Goal: Transaction & Acquisition: Subscribe to service/newsletter

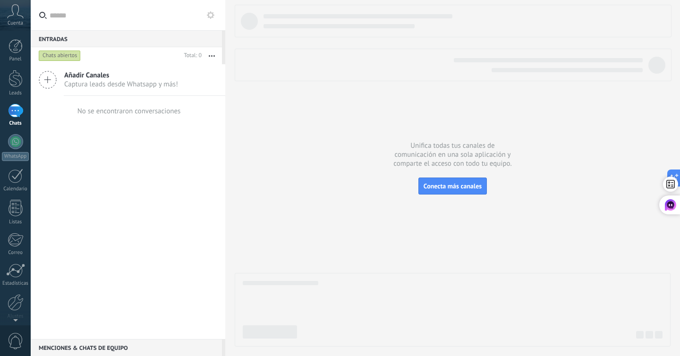
click at [83, 347] on div "Menciones & Chats de equipo 0" at bounding box center [126, 347] width 191 height 17
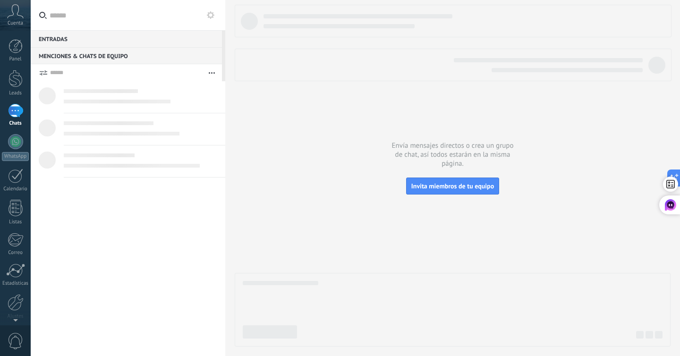
click at [17, 22] on span "Cuenta" at bounding box center [16, 23] width 16 height 6
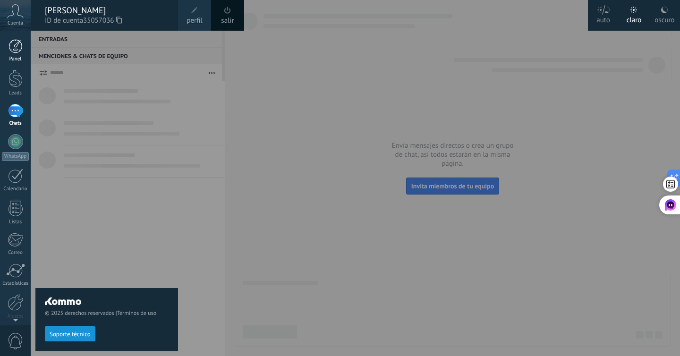
click at [14, 50] on div at bounding box center [16, 46] width 14 height 14
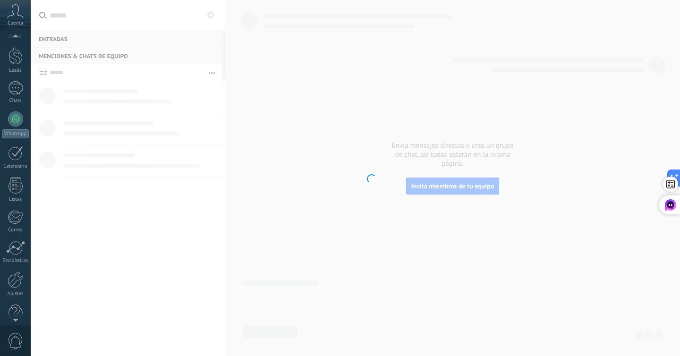
click at [12, 315] on div "© 2025 derechos reservados | Términos de uso Soporte técnico auto claro oscuro …" at bounding box center [15, 178] width 31 height 356
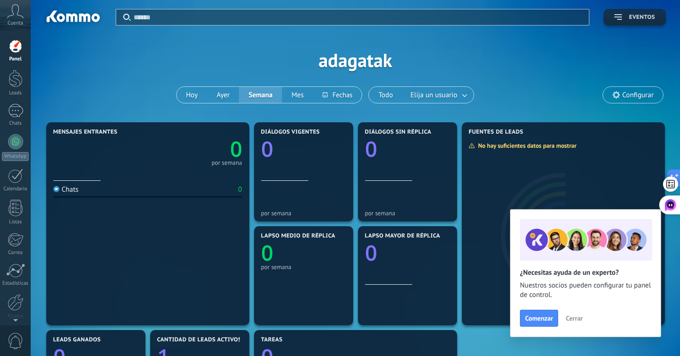
click at [636, 22] on button "Eventos" at bounding box center [635, 17] width 62 height 17
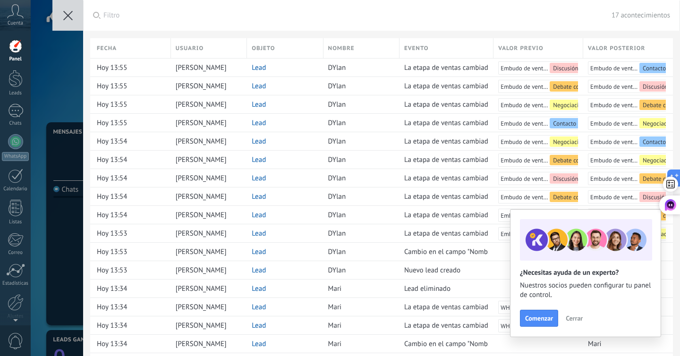
click at [575, 313] on button "Cerrar" at bounding box center [575, 318] width 26 height 14
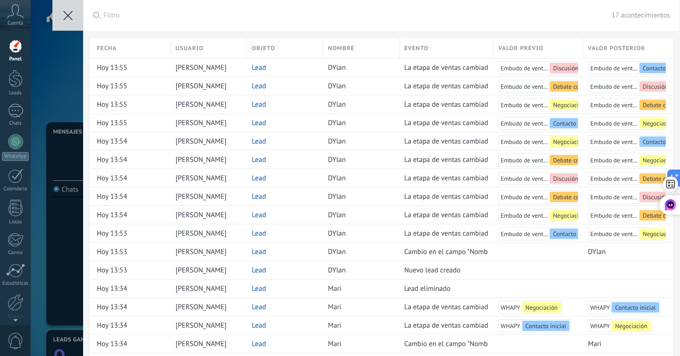
click at [56, 14] on button at bounding box center [67, 15] width 31 height 31
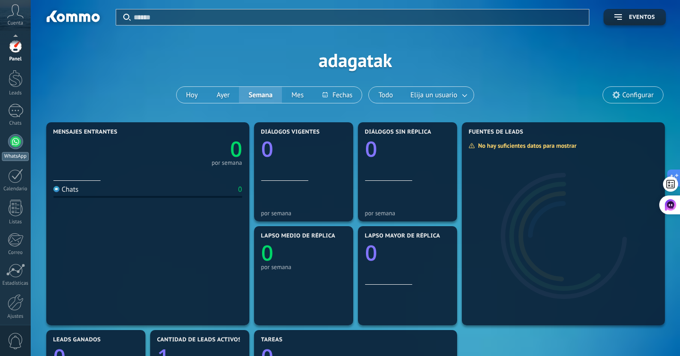
scroll to position [37, 0]
click at [15, 302] on div at bounding box center [16, 299] width 14 height 17
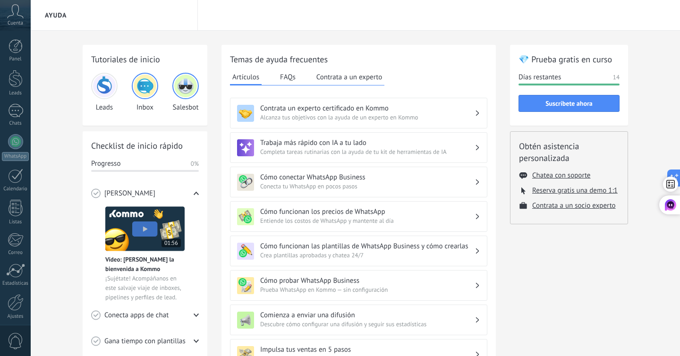
click at [373, 82] on button "Contrata a un experto" at bounding box center [349, 77] width 70 height 14
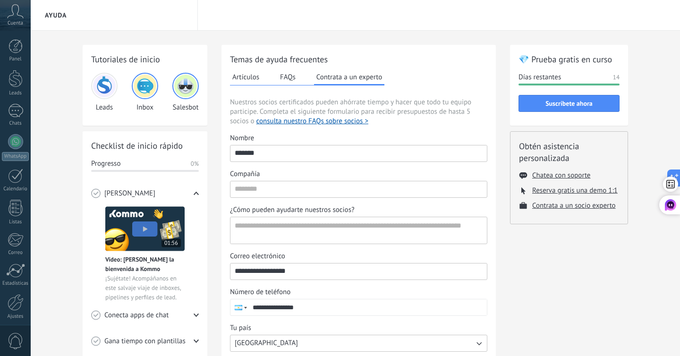
click at [292, 76] on button "FAQs" at bounding box center [288, 77] width 20 height 14
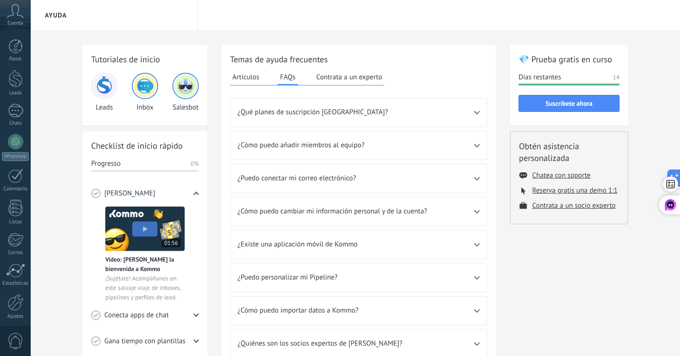
click at [247, 77] on button "Artículos" at bounding box center [246, 77] width 32 height 14
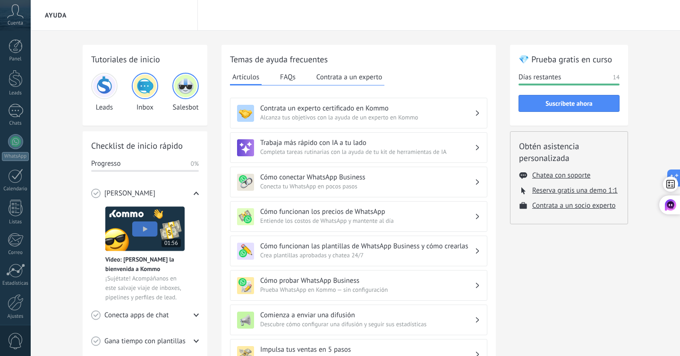
click at [269, 78] on div "Artículos FAQs Contrata a un experto" at bounding box center [307, 78] width 154 height 16
click at [281, 78] on button "FAQs" at bounding box center [288, 77] width 20 height 14
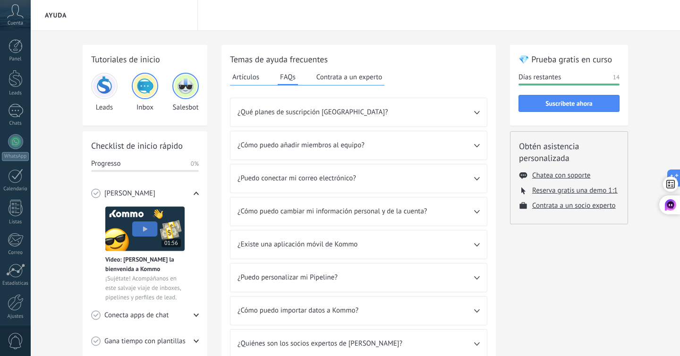
click at [282, 114] on span "¿Qué planes de suscripción tienen?" at bounding box center [356, 112] width 237 height 9
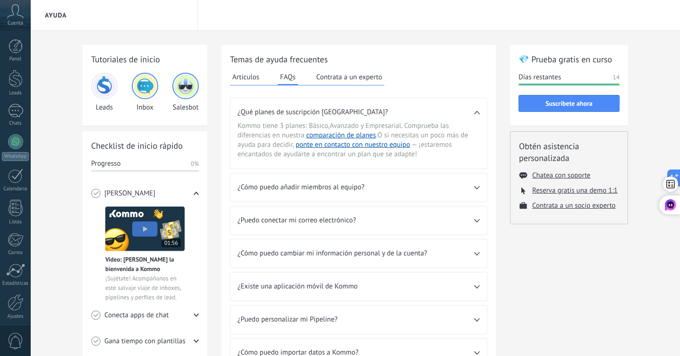
scroll to position [4, 0]
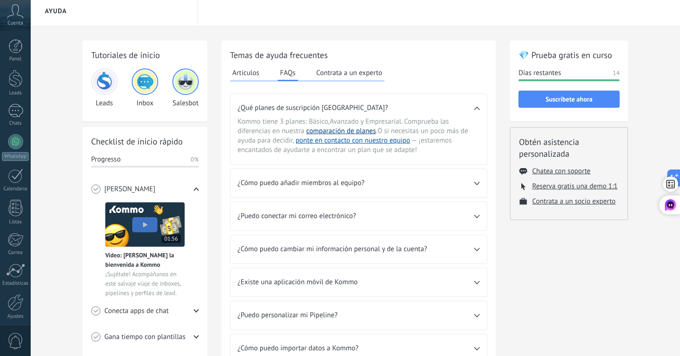
click at [311, 128] on link "comparación de planes" at bounding box center [342, 131] width 70 height 9
click at [539, 106] on button "Suscríbete ahora" at bounding box center [569, 99] width 101 height 17
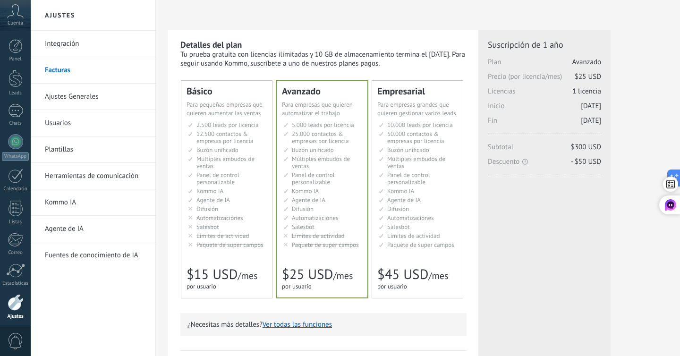
click at [228, 147] on span "Buzón unificado" at bounding box center [218, 150] width 42 height 8
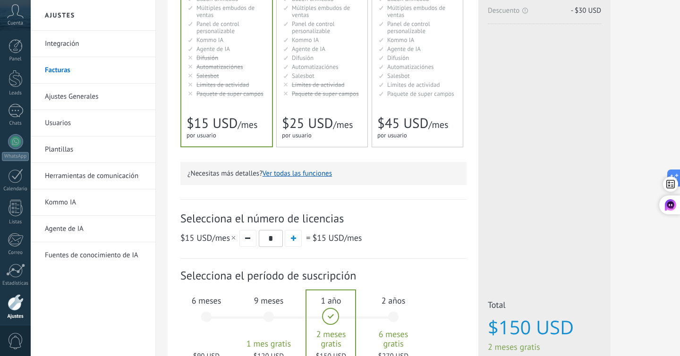
scroll to position [157, 0]
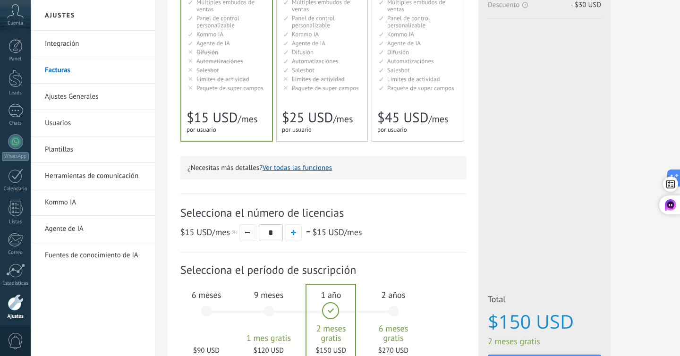
click at [252, 231] on button "button" at bounding box center [247, 232] width 17 height 17
click at [291, 233] on span "button" at bounding box center [293, 232] width 5 height 5
click at [250, 235] on button "button" at bounding box center [247, 232] width 17 height 17
type input "*"
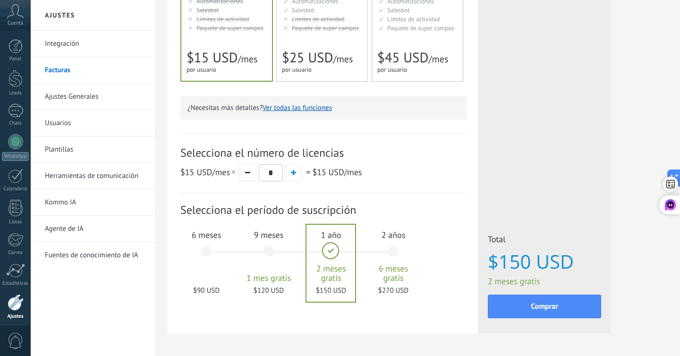
scroll to position [250, 0]
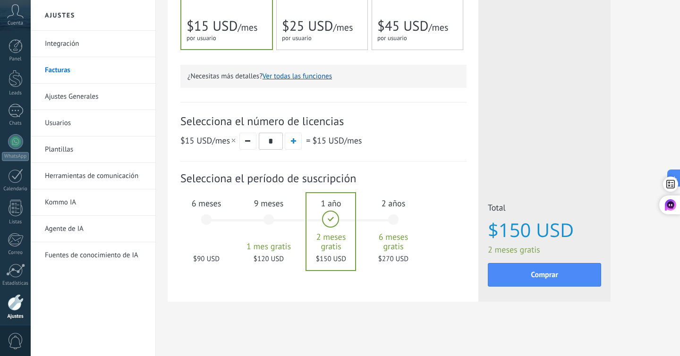
click at [264, 223] on div "9 meses 1 mes gratis $120 USD" at bounding box center [268, 224] width 51 height 67
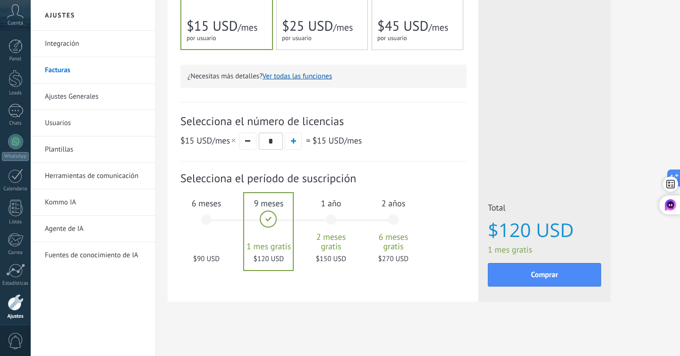
click at [205, 223] on div "6 meses $90 USD" at bounding box center [206, 224] width 51 height 67
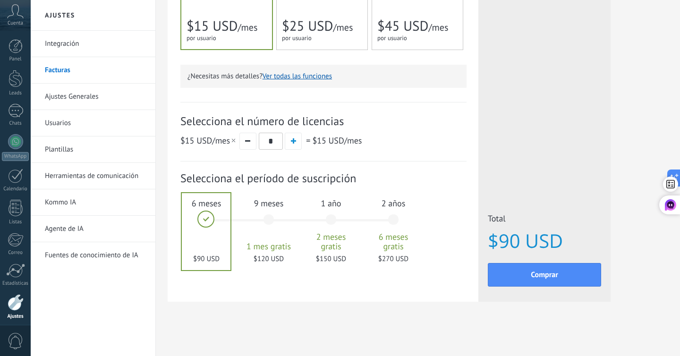
click at [271, 221] on div "9 meses 1 mes gratis $120 USD" at bounding box center [268, 224] width 51 height 67
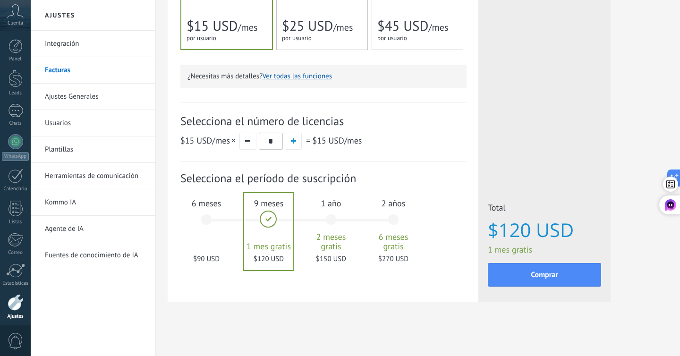
click at [214, 219] on div "6 meses $90 USD" at bounding box center [206, 224] width 51 height 67
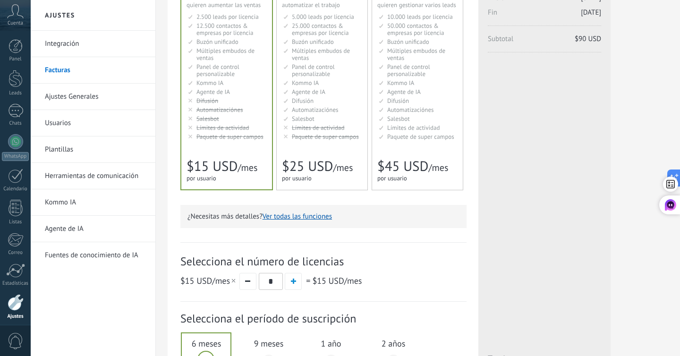
click at [295, 162] on span "$25 USD" at bounding box center [307, 166] width 51 height 18
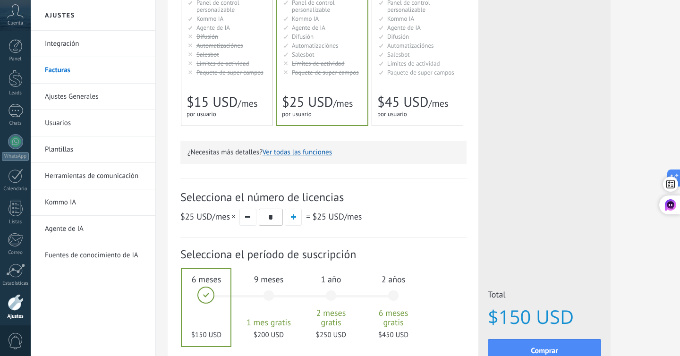
scroll to position [174, 0]
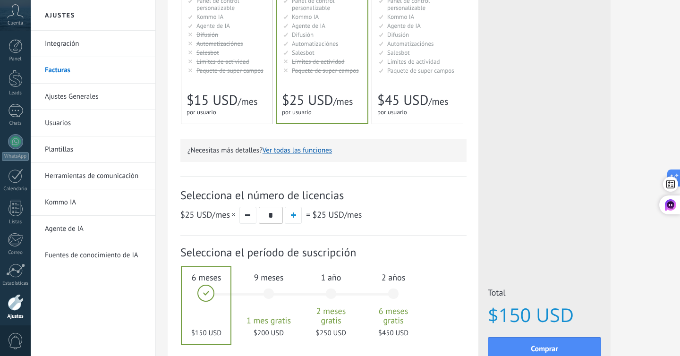
click at [385, 76] on div "10.000 сделок на место 10.000 leads per seat 10.000 leads por licencia 添加线索和联系人…" at bounding box center [417, 11] width 80 height 129
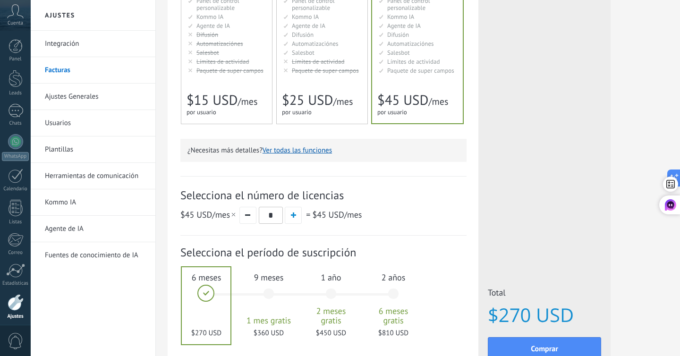
click at [237, 101] on span "$15 USD" at bounding box center [212, 100] width 51 height 18
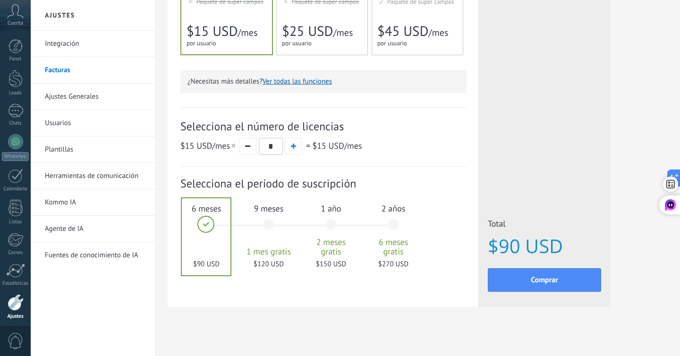
scroll to position [241, 0]
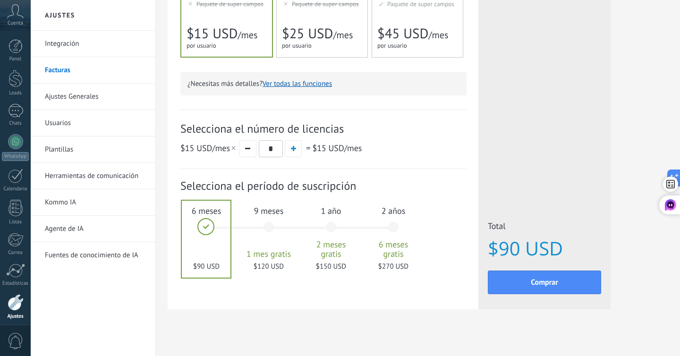
click at [96, 42] on link "Integración" at bounding box center [95, 44] width 101 height 26
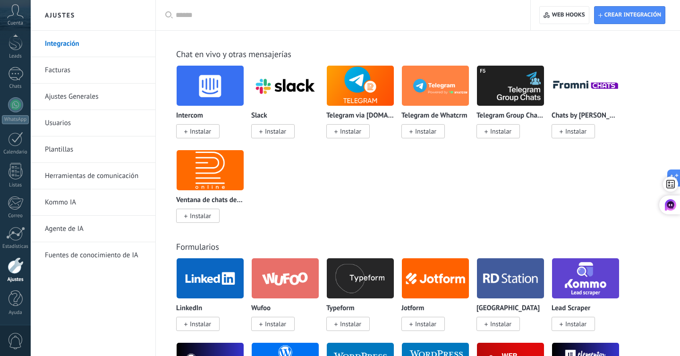
scroll to position [760, 0]
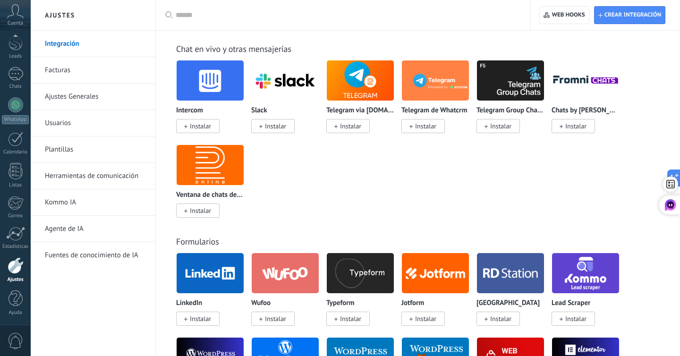
click at [82, 71] on link "Facturas" at bounding box center [95, 70] width 101 height 26
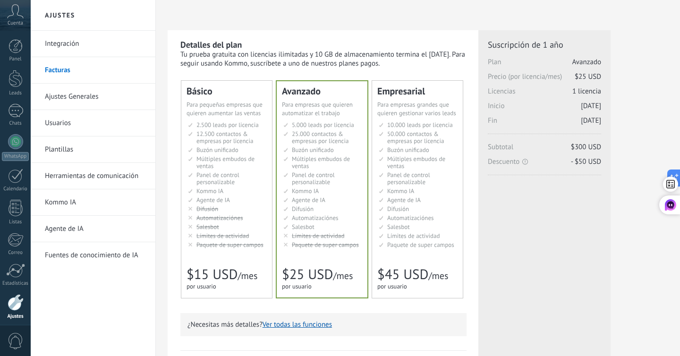
click at [215, 198] on span "Agente de IA" at bounding box center [214, 200] width 34 height 8
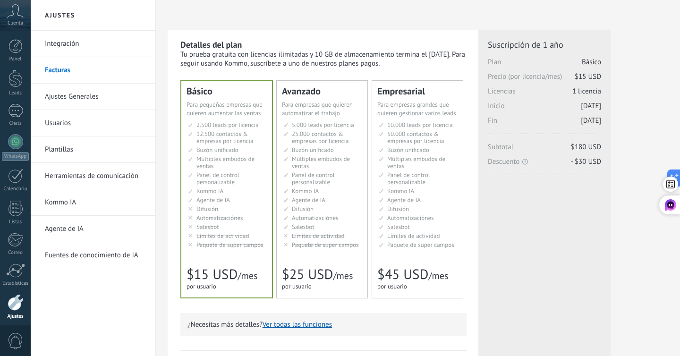
scroll to position [250, 0]
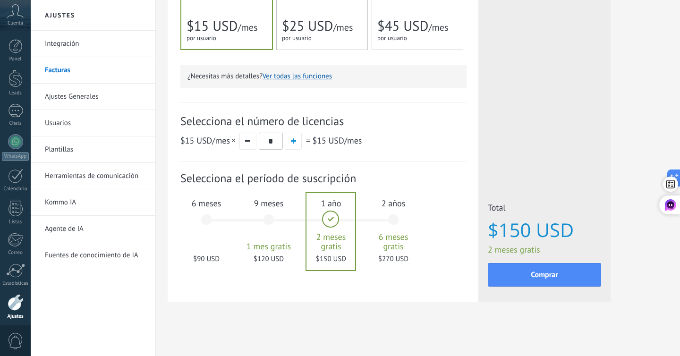
click at [205, 231] on div "6 meses $90 USD" at bounding box center [206, 224] width 51 height 67
